Goal: Transaction & Acquisition: Purchase product/service

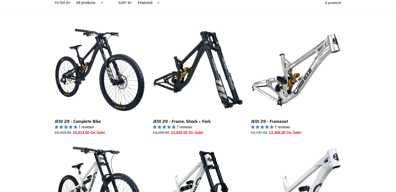
scroll to position [133, 0]
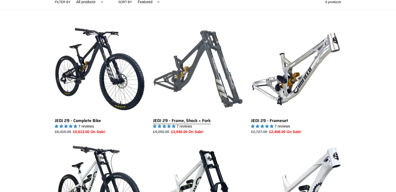
click at [191, 98] on link "JEDI 29 - Frame, Shock + Fork" at bounding box center [198, 79] width 90 height 111
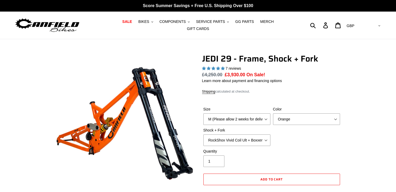
select select "highest-rating"
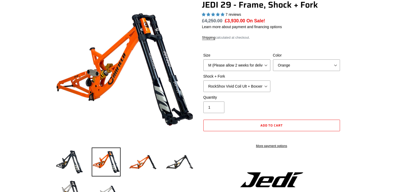
scroll to position [54, 0]
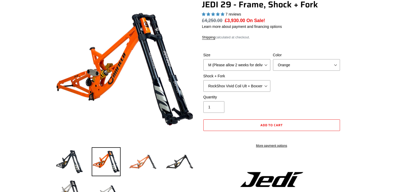
click at [143, 158] on img at bounding box center [143, 161] width 29 height 29
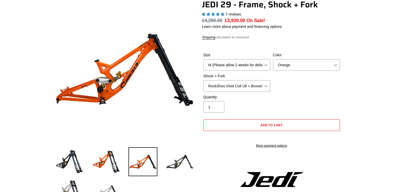
click at [162, 158] on li at bounding box center [175, 163] width 37 height 30
click at [187, 160] on img at bounding box center [179, 161] width 29 height 29
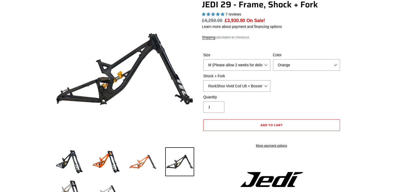
click at [132, 152] on img at bounding box center [143, 161] width 29 height 29
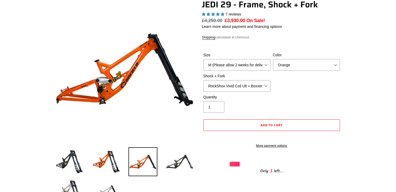
click at [129, 147] on link at bounding box center [143, 161] width 29 height 29
